Goal: Entertainment & Leisure: Browse casually

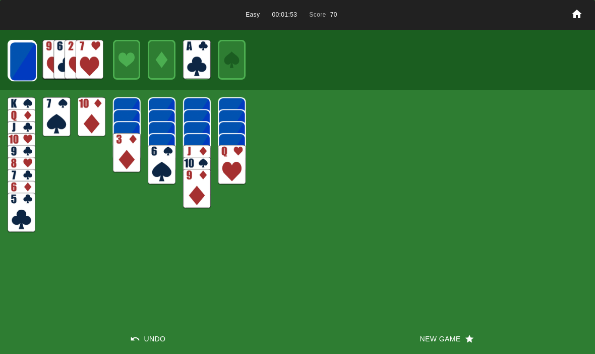
click at [24, 60] on img at bounding box center [23, 61] width 28 height 40
click at [29, 61] on img at bounding box center [23, 61] width 28 height 40
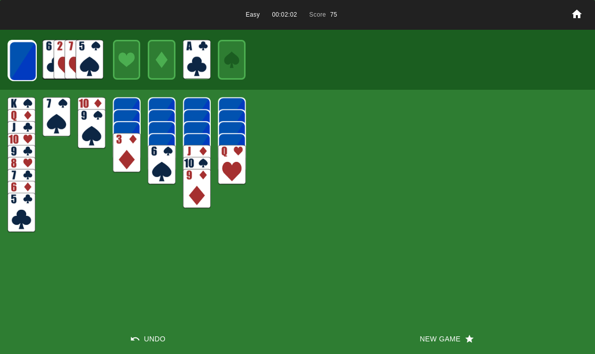
click at [13, 60] on img at bounding box center [23, 61] width 28 height 40
click at [25, 70] on img at bounding box center [23, 61] width 28 height 40
click at [13, 63] on img at bounding box center [23, 61] width 28 height 40
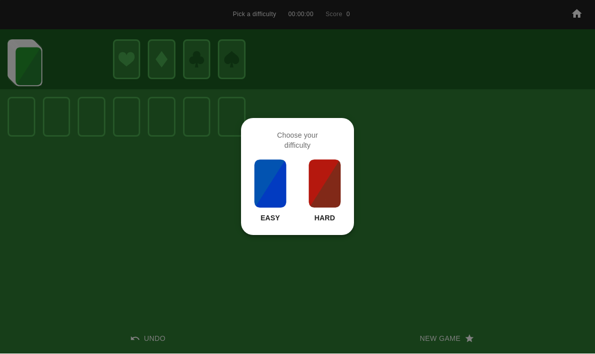
click at [270, 183] on img at bounding box center [270, 184] width 34 height 50
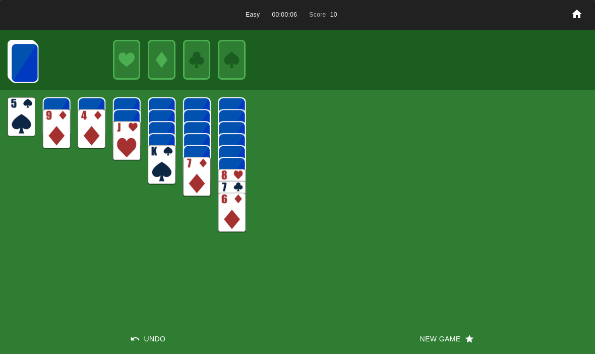
click at [117, 136] on img at bounding box center [127, 141] width 28 height 40
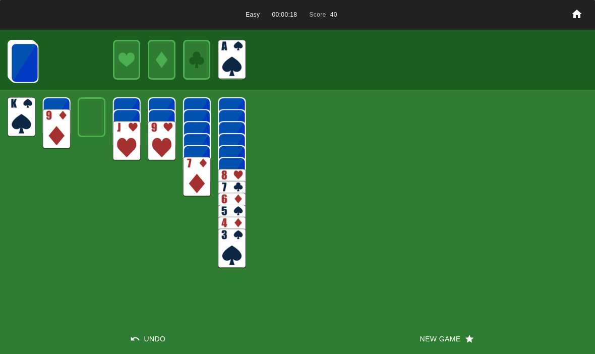
click at [28, 66] on img at bounding box center [25, 63] width 28 height 40
click at [25, 69] on img at bounding box center [25, 63] width 28 height 40
click at [12, 63] on img at bounding box center [25, 63] width 28 height 40
click at [16, 61] on img at bounding box center [25, 62] width 28 height 40
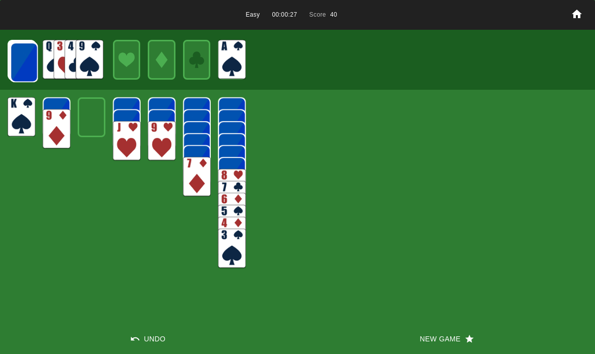
click at [22, 61] on img at bounding box center [24, 62] width 28 height 40
click at [17, 58] on img at bounding box center [24, 62] width 28 height 40
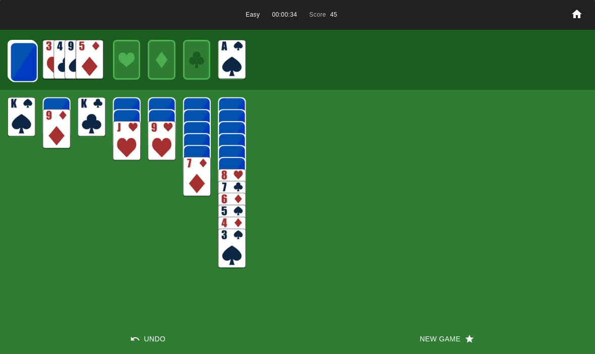
click at [22, 66] on img at bounding box center [24, 62] width 28 height 40
click at [21, 61] on img at bounding box center [24, 62] width 28 height 40
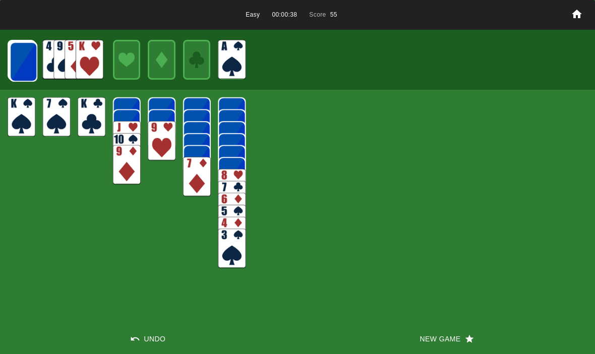
click at [135, 348] on button "Undo" at bounding box center [149, 339] width 298 height 30
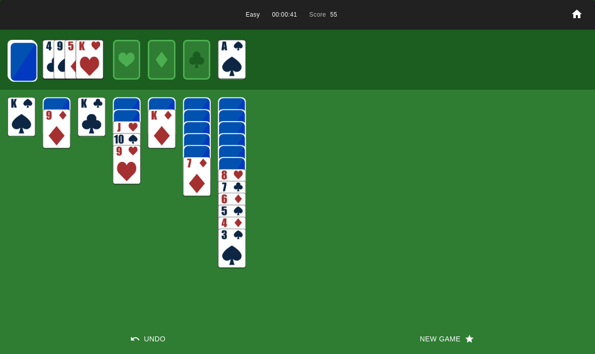
click at [32, 73] on img at bounding box center [24, 62] width 28 height 40
click at [17, 65] on img at bounding box center [24, 62] width 28 height 40
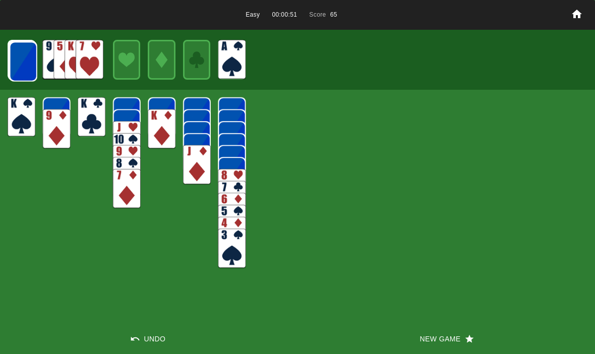
click at [8, 61] on div at bounding box center [22, 60] width 28 height 40
click at [20, 63] on img at bounding box center [24, 62] width 28 height 40
click at [30, 65] on img at bounding box center [23, 61] width 28 height 40
click at [21, 62] on img at bounding box center [23, 61] width 28 height 40
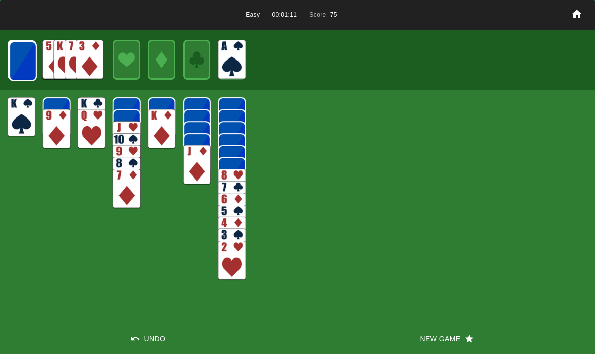
click at [19, 57] on img at bounding box center [23, 61] width 28 height 40
click at [18, 66] on img at bounding box center [23, 61] width 28 height 40
click at [10, 58] on img at bounding box center [23, 61] width 28 height 40
click at [16, 65] on img at bounding box center [23, 61] width 28 height 40
click at [19, 68] on img at bounding box center [23, 61] width 28 height 40
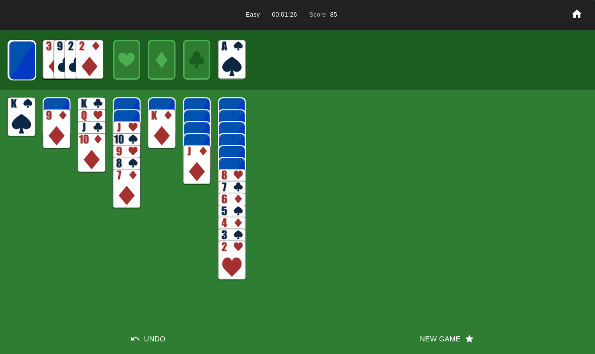
click at [23, 61] on img at bounding box center [22, 60] width 28 height 40
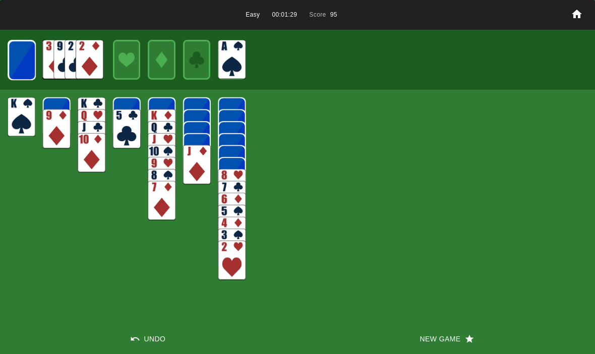
click at [140, 341] on button "Undo" at bounding box center [149, 339] width 298 height 30
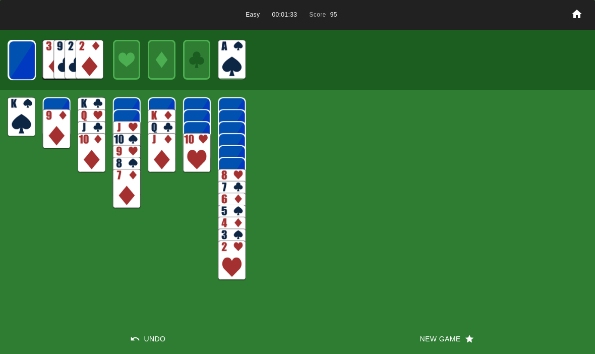
click at [130, 347] on button "Undo" at bounding box center [149, 339] width 298 height 30
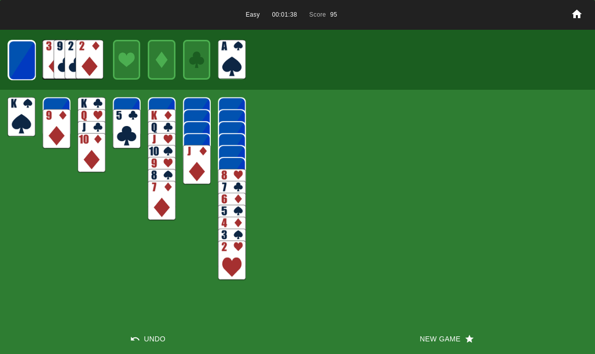
click at [19, 59] on img at bounding box center [22, 60] width 28 height 40
click at [12, 68] on img at bounding box center [21, 60] width 27 height 40
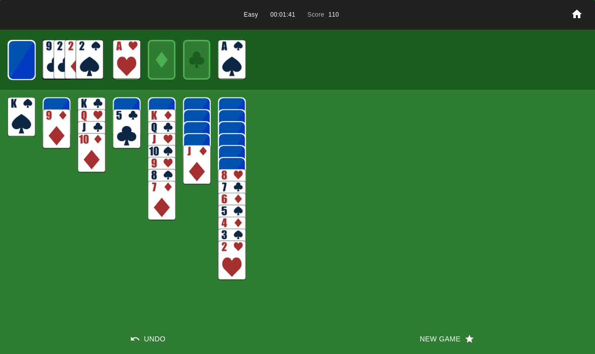
click at [28, 61] on img at bounding box center [21, 60] width 27 height 40
click at [16, 51] on img at bounding box center [22, 60] width 28 height 40
click at [18, 56] on img at bounding box center [21, 60] width 27 height 40
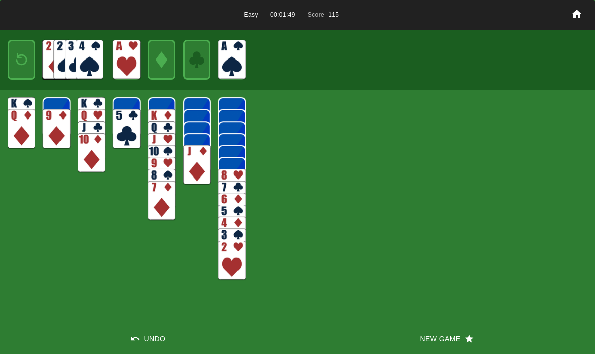
click at [16, 59] on img at bounding box center [21, 60] width 17 height 24
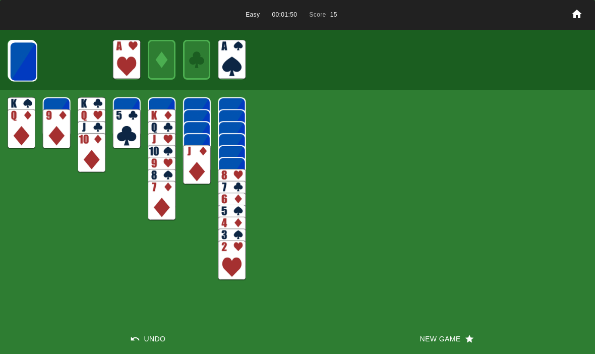
click at [22, 69] on img at bounding box center [24, 62] width 28 height 40
click at [18, 62] on img at bounding box center [23, 61] width 28 height 40
click at [12, 64] on img at bounding box center [23, 61] width 28 height 40
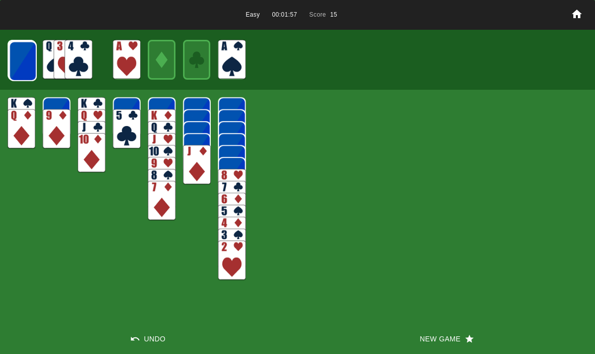
click at [26, 63] on img at bounding box center [23, 61] width 28 height 40
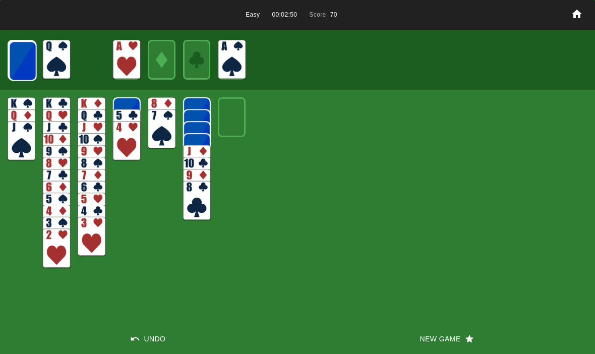
click at [23, 67] on img at bounding box center [23, 61] width 28 height 40
click at [18, 59] on img at bounding box center [23, 61] width 28 height 40
click at [21, 62] on img at bounding box center [23, 61] width 28 height 40
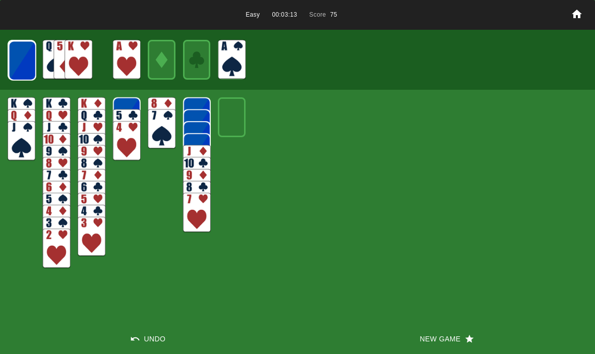
click at [23, 55] on img at bounding box center [23, 61] width 28 height 40
click at [18, 73] on img at bounding box center [22, 60] width 28 height 40
click at [20, 68] on img at bounding box center [22, 60] width 28 height 40
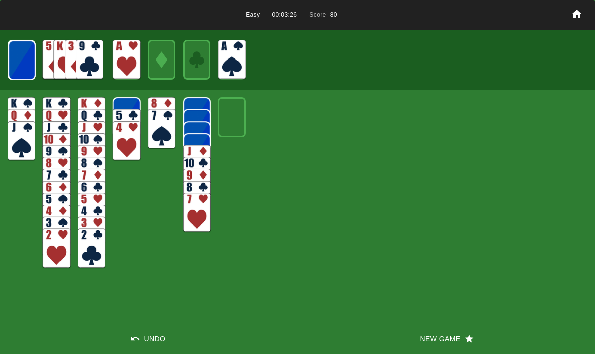
click at [24, 64] on img at bounding box center [21, 60] width 27 height 40
click at [18, 59] on img at bounding box center [21, 60] width 27 height 40
click at [20, 64] on img at bounding box center [22, 60] width 28 height 40
click at [25, 61] on img at bounding box center [21, 60] width 27 height 40
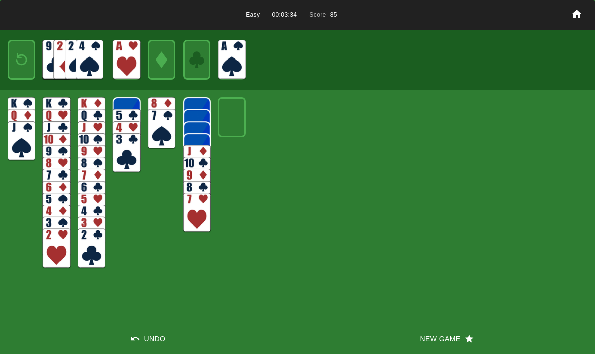
click at [17, 60] on img at bounding box center [21, 60] width 17 height 24
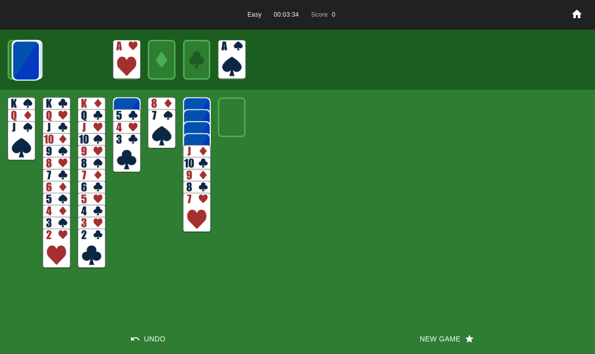
click at [16, 49] on img at bounding box center [26, 61] width 28 height 40
click at [21, 56] on img at bounding box center [23, 61] width 28 height 40
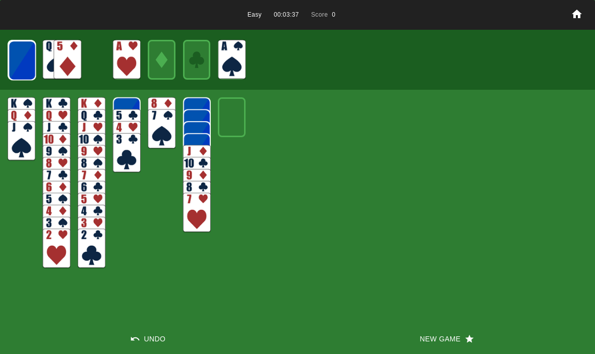
click at [15, 63] on img at bounding box center [22, 60] width 28 height 40
click at [15, 70] on img at bounding box center [22, 60] width 28 height 40
click at [14, 70] on img at bounding box center [21, 60] width 27 height 40
click at [17, 64] on img at bounding box center [21, 60] width 27 height 40
click at [16, 63] on img at bounding box center [22, 60] width 28 height 40
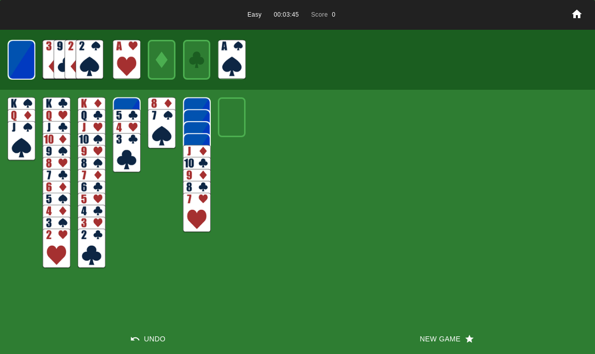
click at [14, 63] on img at bounding box center [21, 60] width 27 height 40
click at [16, 60] on img at bounding box center [21, 60] width 17 height 24
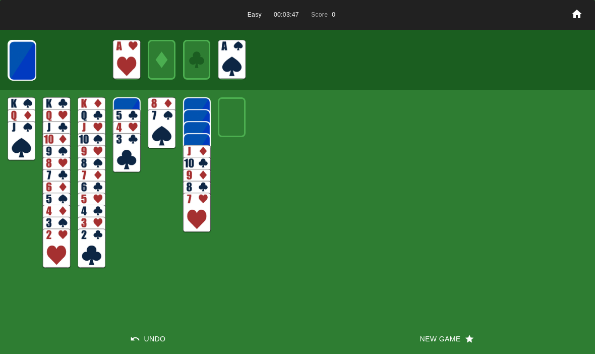
click at [14, 56] on img at bounding box center [23, 61] width 28 height 40
click at [15, 58] on img at bounding box center [23, 61] width 28 height 40
click at [19, 60] on img at bounding box center [22, 60] width 28 height 40
click at [20, 61] on img at bounding box center [22, 60] width 28 height 40
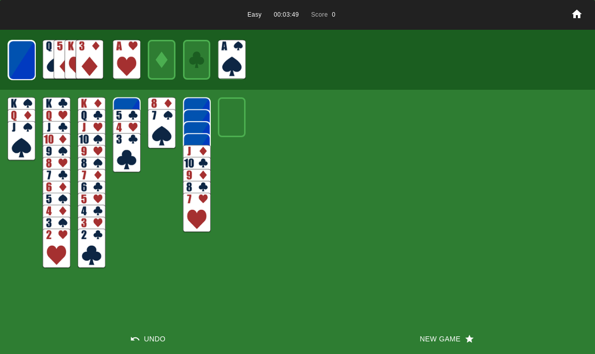
click at [20, 60] on img at bounding box center [21, 60] width 27 height 40
click at [16, 57] on img at bounding box center [21, 60] width 27 height 40
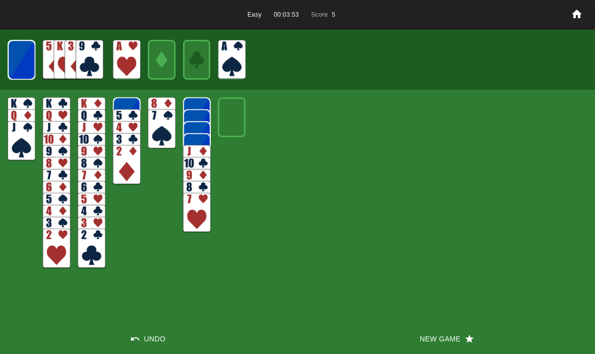
click at [438, 338] on button "New Game" at bounding box center [447, 339] width 298 height 30
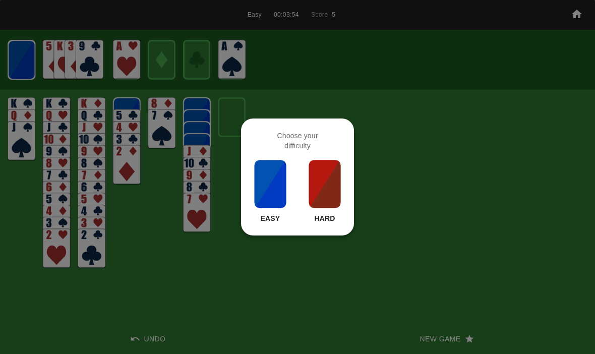
click at [259, 171] on img at bounding box center [270, 184] width 34 height 50
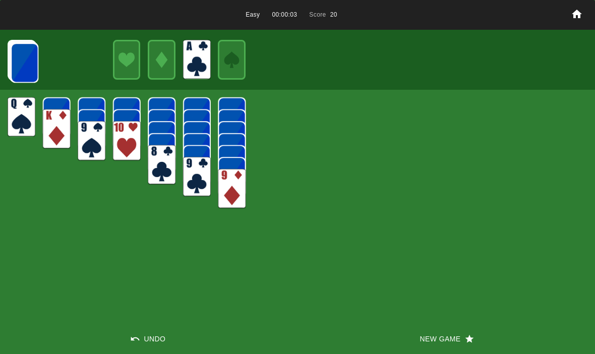
click at [21, 60] on img at bounding box center [25, 63] width 28 height 40
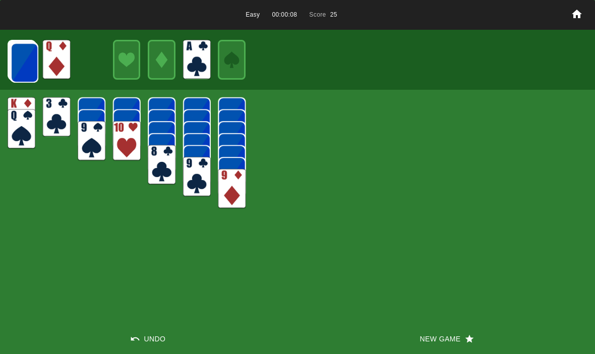
click at [12, 55] on img at bounding box center [25, 63] width 28 height 40
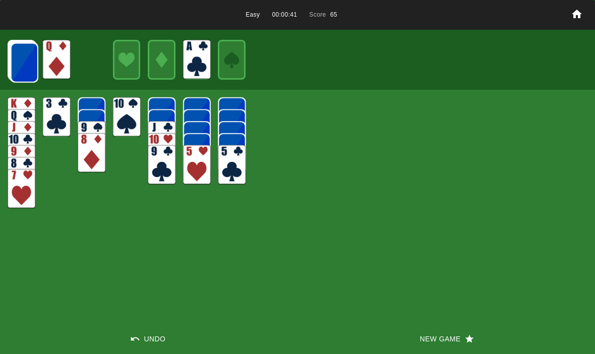
click at [23, 69] on img at bounding box center [25, 63] width 28 height 40
click at [34, 51] on img at bounding box center [25, 62] width 28 height 40
click at [16, 62] on img at bounding box center [24, 62] width 28 height 40
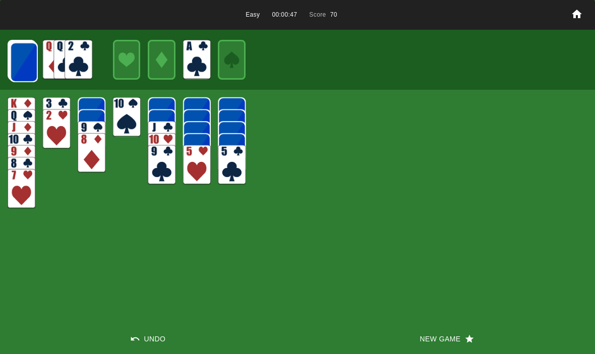
click at [13, 57] on img at bounding box center [24, 62] width 28 height 40
click at [24, 68] on img at bounding box center [24, 62] width 28 height 40
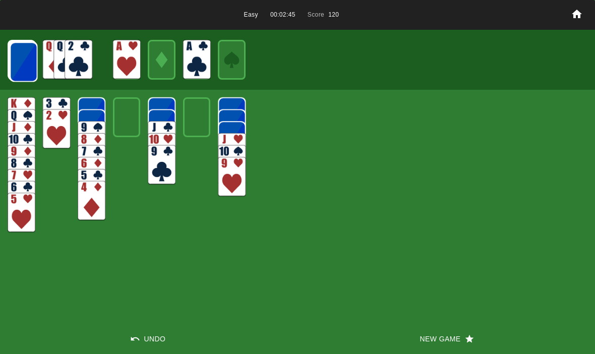
click at [49, 97] on img at bounding box center [57, 117] width 28 height 40
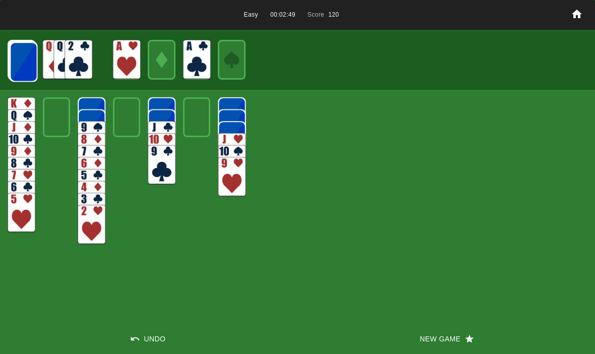
click at [30, 56] on img at bounding box center [24, 62] width 28 height 40
click at [18, 57] on img at bounding box center [24, 62] width 28 height 40
click at [22, 57] on img at bounding box center [24, 62] width 28 height 40
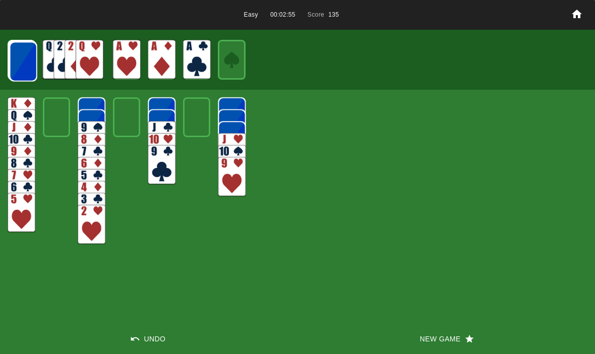
click at [17, 59] on img at bounding box center [24, 62] width 28 height 40
click at [28, 68] on img at bounding box center [23, 61] width 28 height 40
click at [22, 60] on img at bounding box center [23, 61] width 28 height 40
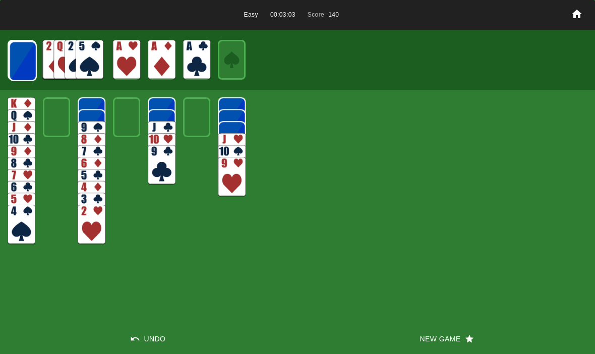
click at [18, 71] on img at bounding box center [23, 61] width 28 height 40
click at [25, 62] on img at bounding box center [23, 61] width 28 height 40
click at [23, 70] on img at bounding box center [23, 61] width 28 height 40
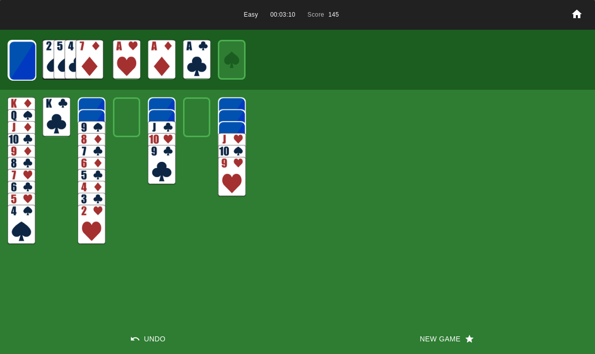
click at [25, 59] on img at bounding box center [23, 61] width 28 height 40
click at [32, 67] on img at bounding box center [23, 61] width 28 height 40
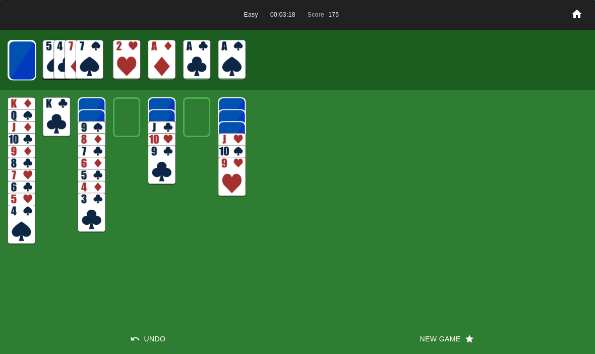
click at [23, 64] on img at bounding box center [22, 60] width 28 height 40
click at [21, 64] on img at bounding box center [22, 60] width 28 height 40
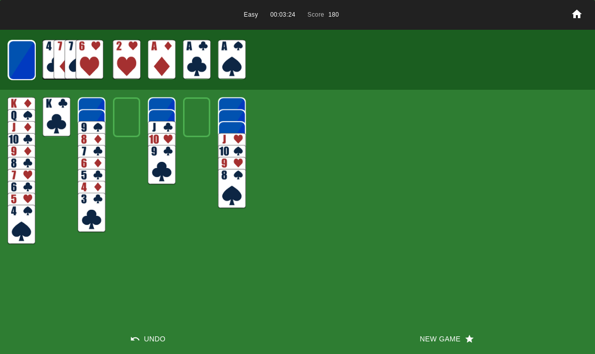
click at [29, 63] on img at bounding box center [21, 60] width 27 height 40
click at [20, 61] on img at bounding box center [21, 60] width 27 height 40
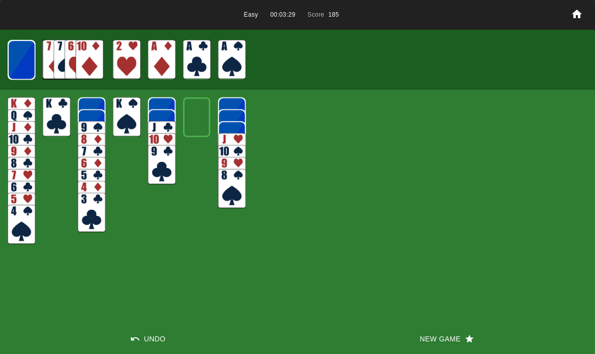
click at [28, 64] on img at bounding box center [22, 60] width 28 height 40
click at [19, 58] on img at bounding box center [21, 60] width 27 height 40
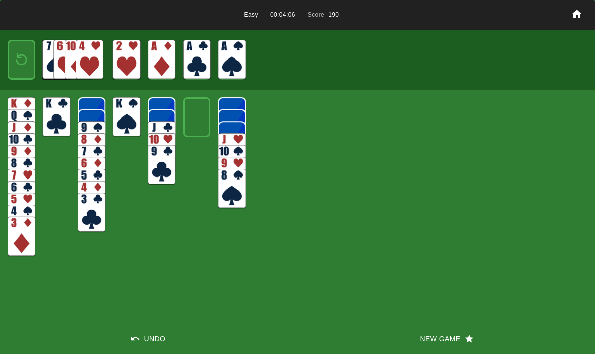
click at [20, 66] on img at bounding box center [21, 60] width 17 height 24
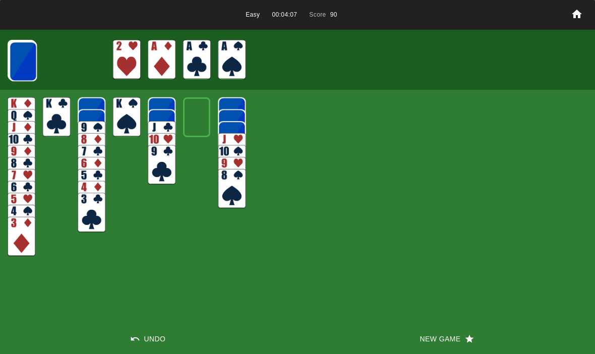
click at [16, 64] on img at bounding box center [23, 61] width 28 height 40
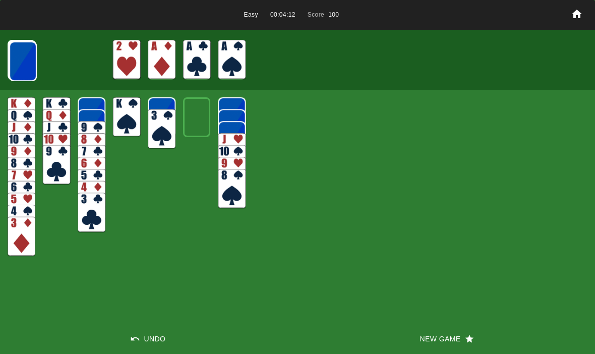
click at [10, 54] on img at bounding box center [23, 61] width 28 height 40
click at [16, 62] on img at bounding box center [23, 61] width 28 height 40
click at [23, 62] on img at bounding box center [23, 61] width 28 height 40
click at [35, 58] on img at bounding box center [23, 61] width 28 height 40
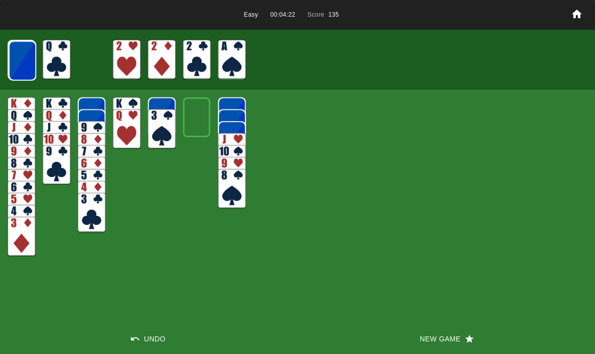
click at [17, 65] on img at bounding box center [23, 61] width 28 height 40
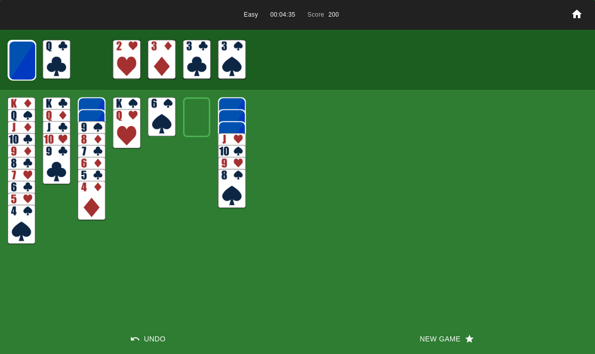
click at [23, 69] on img at bounding box center [23, 61] width 28 height 40
click at [16, 71] on img at bounding box center [22, 60] width 28 height 40
click at [16, 66] on img at bounding box center [22, 60] width 28 height 40
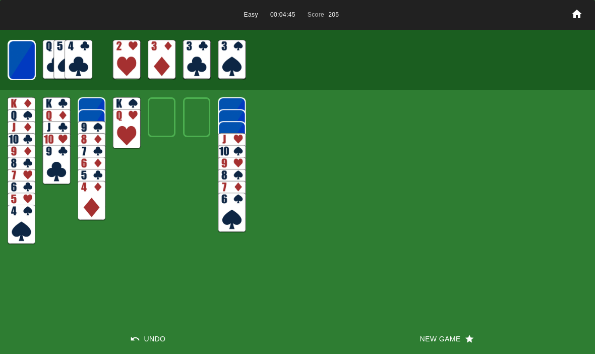
click at [20, 71] on img at bounding box center [21, 60] width 27 height 40
click at [29, 63] on img at bounding box center [21, 60] width 27 height 40
click at [28, 64] on img at bounding box center [22, 60] width 28 height 40
click at [26, 60] on img at bounding box center [21, 60] width 27 height 40
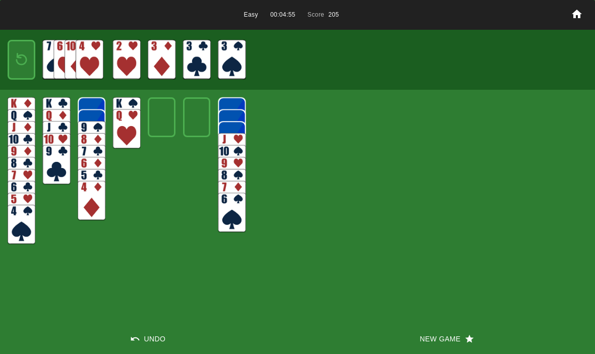
click at [29, 66] on img at bounding box center [21, 60] width 17 height 24
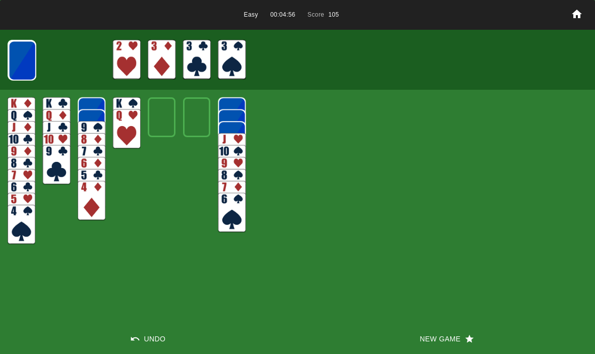
click at [25, 58] on img at bounding box center [23, 61] width 28 height 40
click at [22, 63] on img at bounding box center [22, 60] width 28 height 40
click at [23, 56] on img at bounding box center [22, 60] width 28 height 40
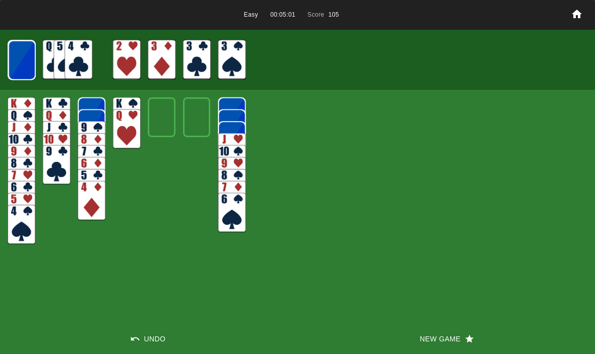
click at [22, 62] on img at bounding box center [21, 60] width 27 height 40
click at [22, 61] on img at bounding box center [21, 60] width 27 height 40
click at [28, 63] on img at bounding box center [22, 60] width 28 height 40
click at [23, 54] on img at bounding box center [21, 60] width 27 height 40
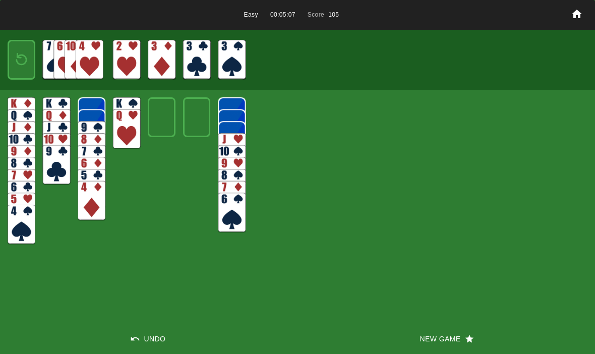
click at [15, 62] on img at bounding box center [21, 60] width 17 height 24
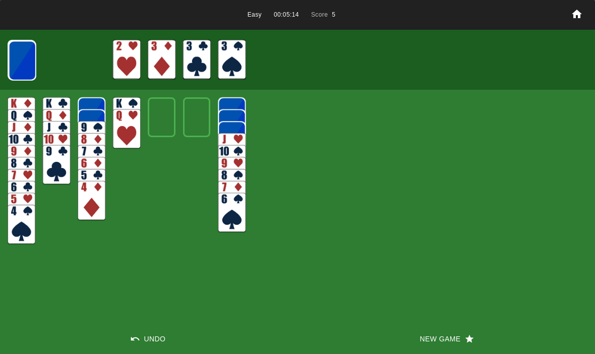
click at [427, 348] on button "New Game" at bounding box center [447, 339] width 298 height 30
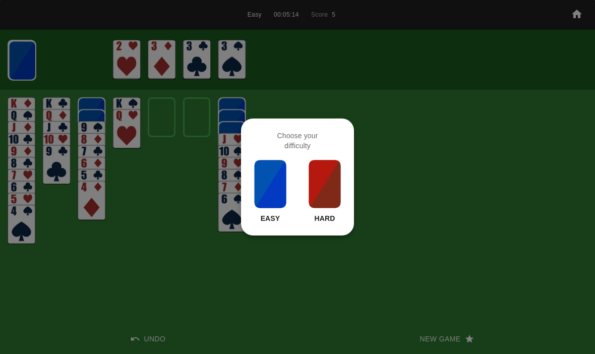
click at [263, 179] on img at bounding box center [270, 184] width 34 height 50
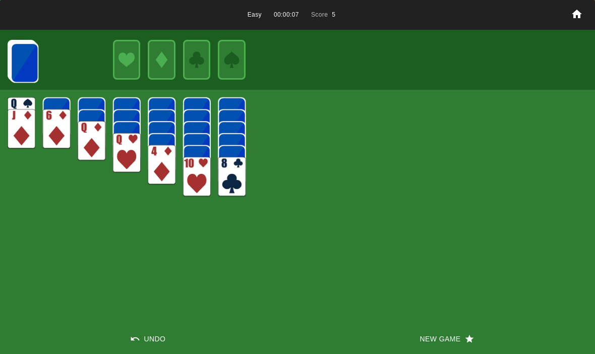
click at [12, 58] on img at bounding box center [25, 63] width 28 height 40
click at [15, 55] on img at bounding box center [25, 63] width 28 height 40
click at [17, 65] on img at bounding box center [25, 63] width 28 height 40
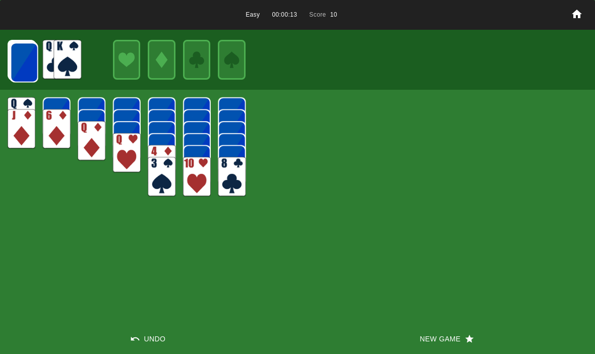
click at [21, 55] on img at bounding box center [25, 62] width 28 height 40
click at [25, 67] on img at bounding box center [24, 62] width 28 height 40
click at [19, 59] on img at bounding box center [24, 62] width 28 height 40
click at [17, 57] on img at bounding box center [24, 62] width 28 height 40
click at [20, 58] on img at bounding box center [24, 62] width 28 height 40
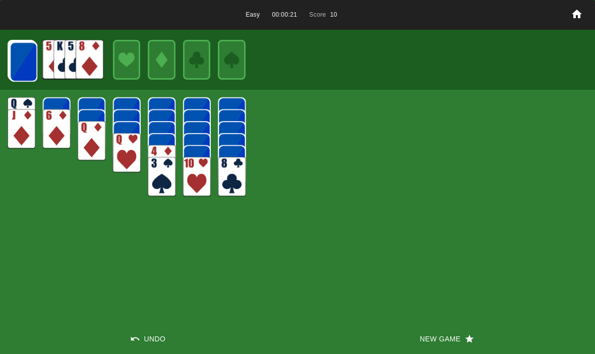
click at [21, 60] on img at bounding box center [24, 62] width 28 height 40
click at [17, 61] on img at bounding box center [24, 62] width 28 height 40
click at [19, 67] on img at bounding box center [24, 62] width 28 height 40
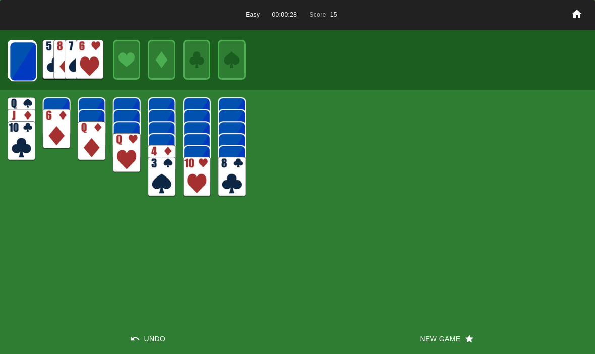
click at [14, 63] on img at bounding box center [23, 61] width 28 height 40
click at [13, 62] on img at bounding box center [23, 61] width 28 height 40
click at [24, 59] on img at bounding box center [23, 61] width 28 height 40
click at [26, 54] on img at bounding box center [23, 61] width 28 height 40
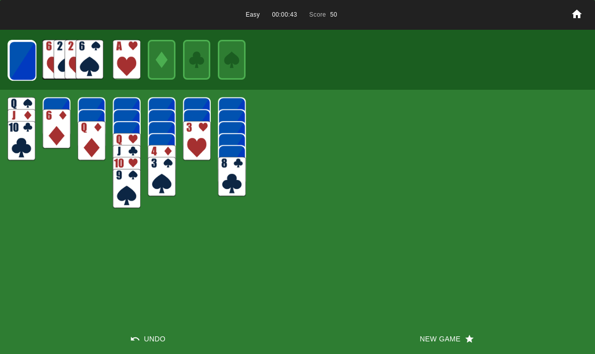
click at [36, 52] on img at bounding box center [23, 61] width 28 height 40
click at [25, 64] on img at bounding box center [23, 61] width 28 height 40
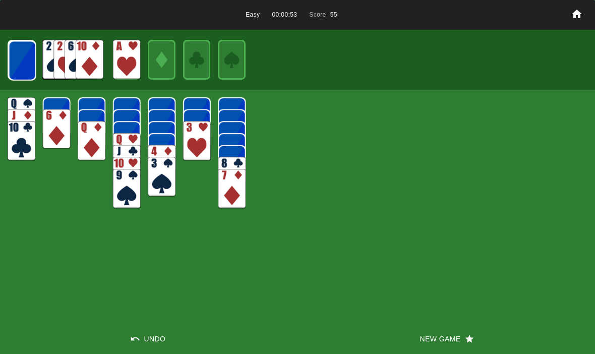
click at [25, 64] on img at bounding box center [23, 61] width 28 height 40
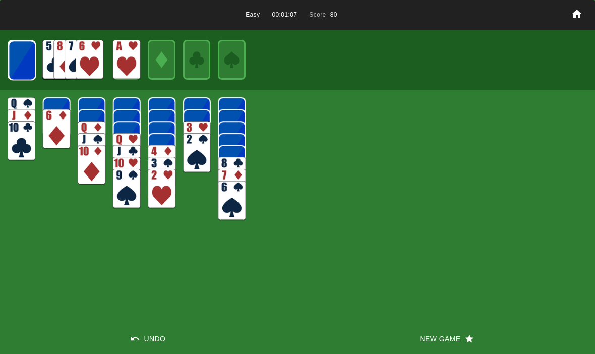
click at [26, 71] on img at bounding box center [22, 60] width 28 height 40
click at [30, 62] on img at bounding box center [22, 60] width 28 height 40
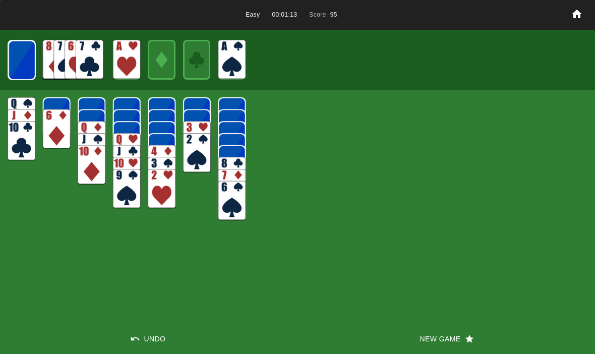
click at [29, 65] on img at bounding box center [21, 60] width 27 height 40
click at [23, 58] on img at bounding box center [21, 60] width 27 height 40
click at [26, 55] on img at bounding box center [22, 60] width 28 height 40
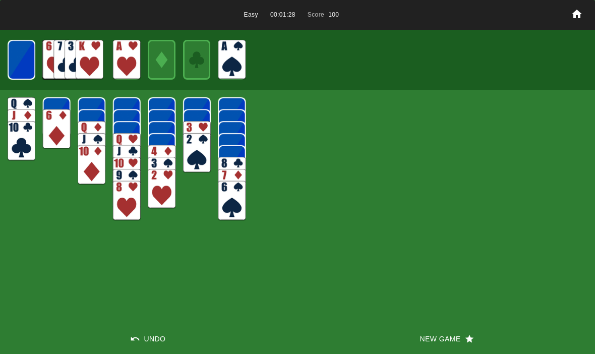
click at [22, 63] on img at bounding box center [21, 60] width 27 height 40
click at [14, 65] on img at bounding box center [21, 60] width 17 height 24
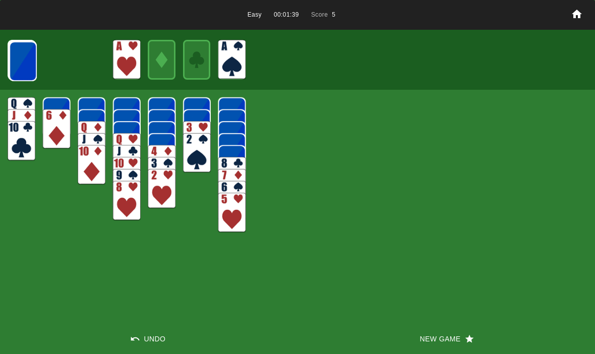
click at [28, 68] on img at bounding box center [23, 61] width 28 height 40
click at [17, 68] on img at bounding box center [23, 61] width 28 height 40
click at [17, 69] on img at bounding box center [23, 61] width 28 height 40
click at [15, 69] on img at bounding box center [23, 61] width 28 height 40
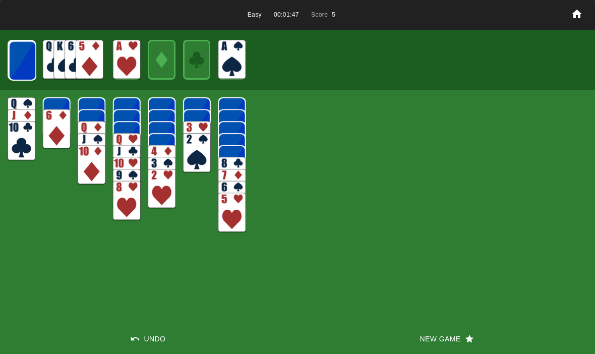
click at [21, 67] on img at bounding box center [23, 61] width 28 height 40
click at [30, 53] on img at bounding box center [23, 61] width 28 height 40
click at [18, 75] on img at bounding box center [22, 60] width 28 height 40
click at [25, 69] on img at bounding box center [22, 60] width 28 height 40
click at [24, 62] on img at bounding box center [21, 60] width 27 height 40
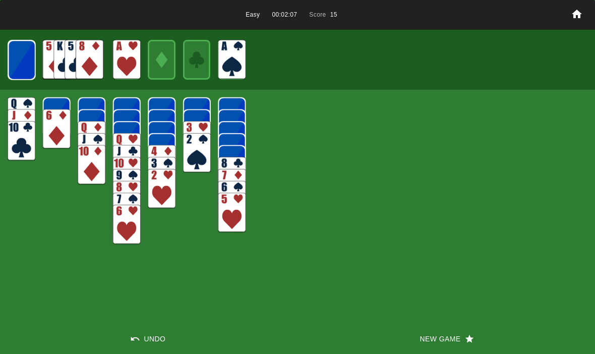
click at [21, 69] on img at bounding box center [21, 60] width 27 height 40
click at [22, 63] on img at bounding box center [22, 60] width 28 height 40
click at [19, 67] on img at bounding box center [21, 60] width 27 height 40
click at [21, 53] on img at bounding box center [21, 60] width 17 height 24
